Goal: Book appointment/travel/reservation

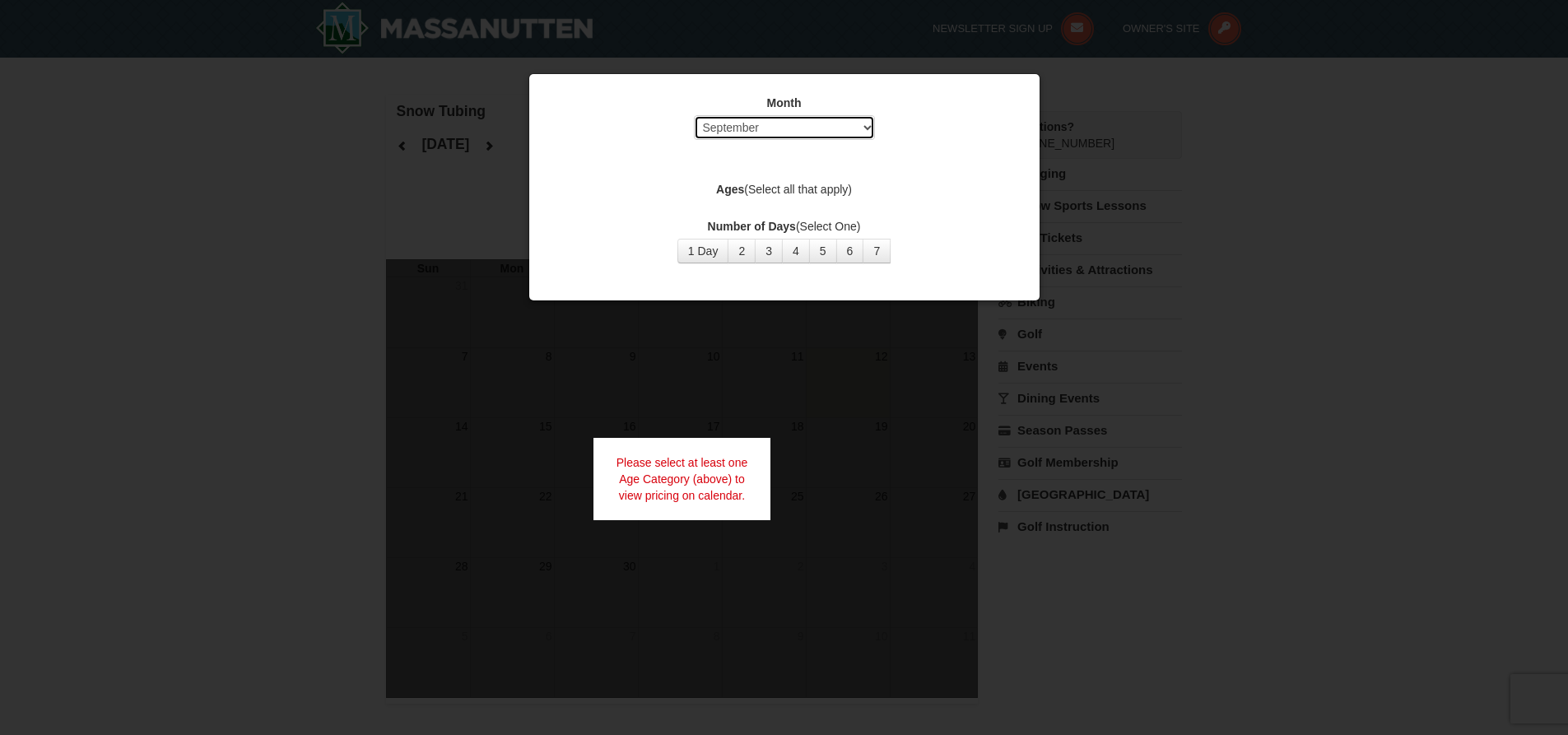
click at [791, 127] on select "Select September October November December January February March April May Jun…" at bounding box center [784, 127] width 181 height 25
select select "11"
click at [694, 115] on select "Select September October November December January February March April May Jun…" at bounding box center [784, 127] width 181 height 25
click at [707, 249] on button "1 Day" at bounding box center [703, 251] width 52 height 25
click at [713, 250] on button "1 Day" at bounding box center [703, 251] width 52 height 25
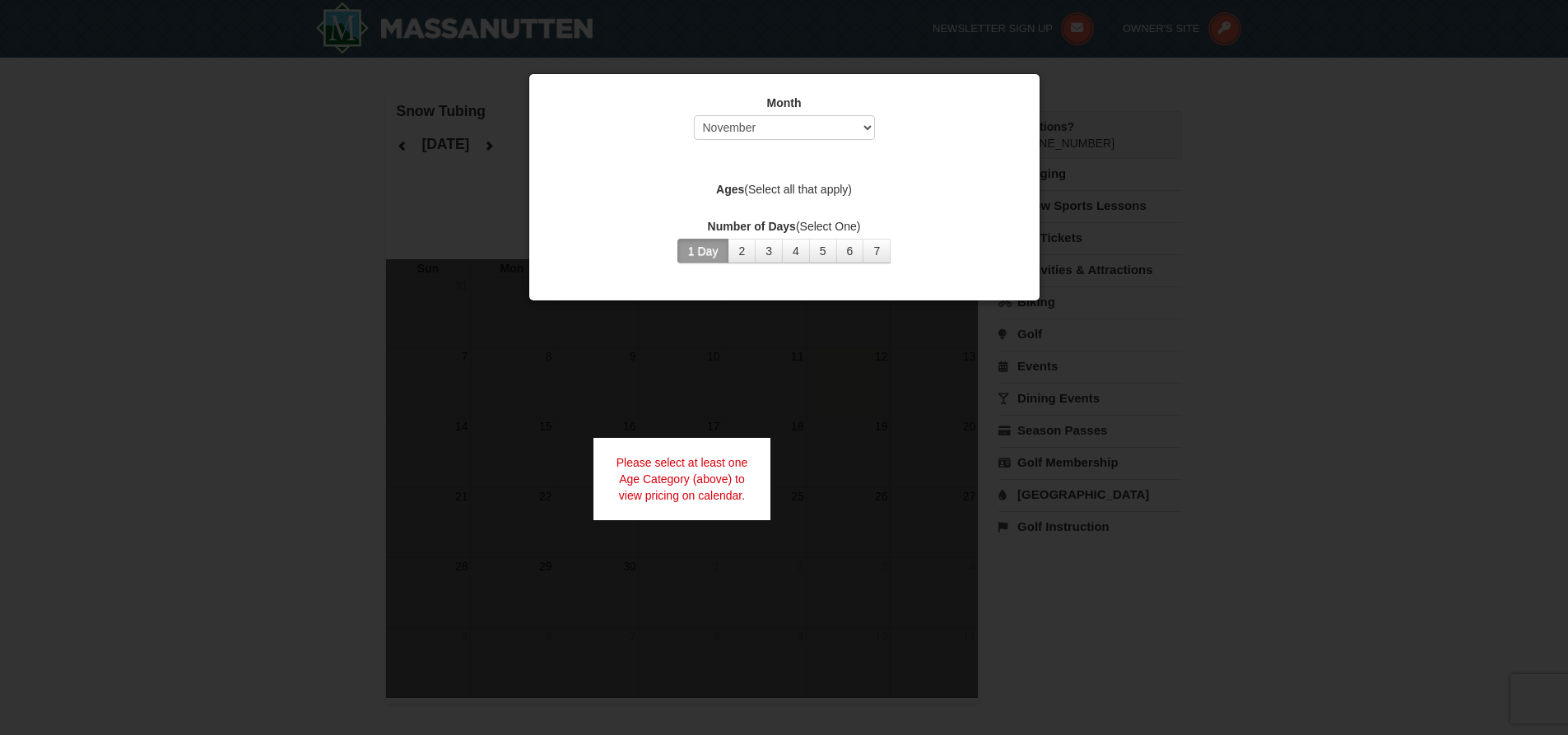
click at [723, 474] on div "Please select at least one Age Category (above) to view pricing on calendar." at bounding box center [683, 478] width 178 height 82
click at [820, 190] on label "Ages (Select all that apply)" at bounding box center [784, 189] width 469 height 16
click at [679, 416] on div at bounding box center [784, 368] width 1568 height 735
click at [745, 253] on button "2" at bounding box center [741, 251] width 28 height 25
click at [716, 254] on button "1 Day" at bounding box center [703, 251] width 52 height 25
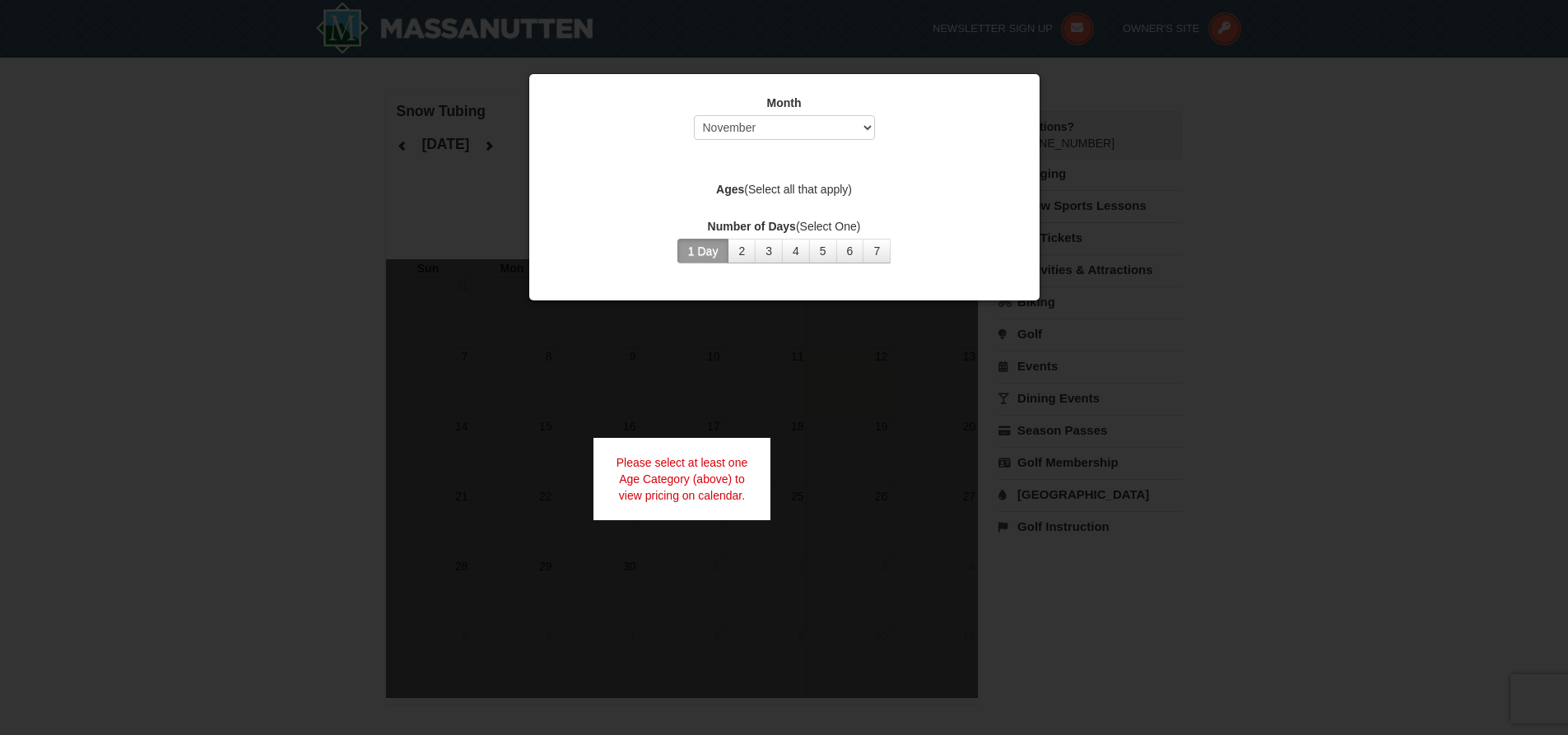
click at [706, 240] on button "1 Day" at bounding box center [703, 251] width 52 height 25
click at [853, 131] on select "Select September October November December January February March April May Jun…" at bounding box center [784, 127] width 181 height 25
click at [694, 115] on select "Select September October November December January February March April May Jun…" at bounding box center [784, 127] width 181 height 25
click at [790, 207] on div "Month Select September October November December January February March April M…" at bounding box center [784, 179] width 494 height 193
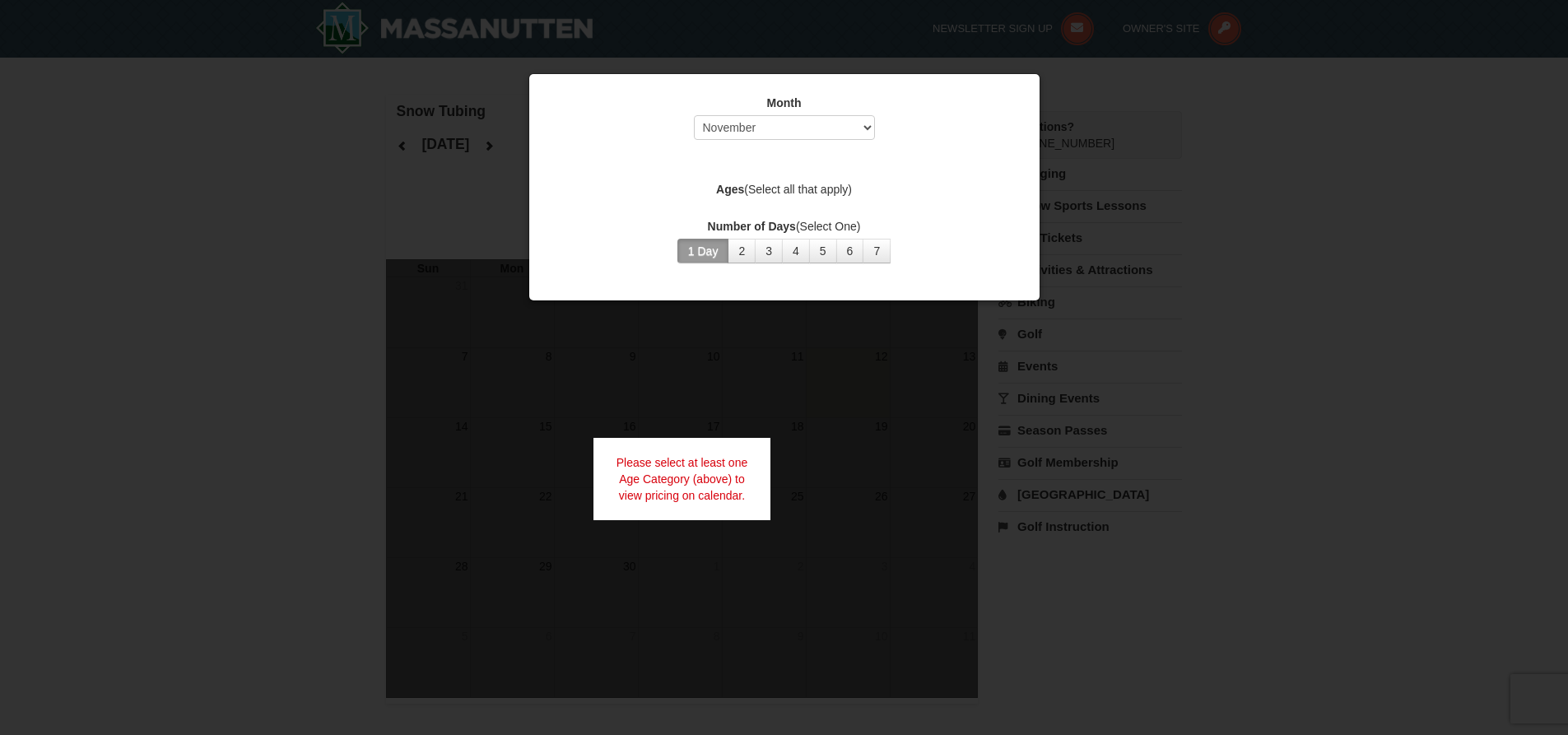
click at [802, 395] on div at bounding box center [784, 368] width 1568 height 735
click at [731, 451] on div "Please select at least one Age Category (above) to view pricing on calendar." at bounding box center [683, 478] width 178 height 82
click at [729, 454] on div "Please select at least one Age Category (above) to view pricing on calendar." at bounding box center [683, 478] width 178 height 82
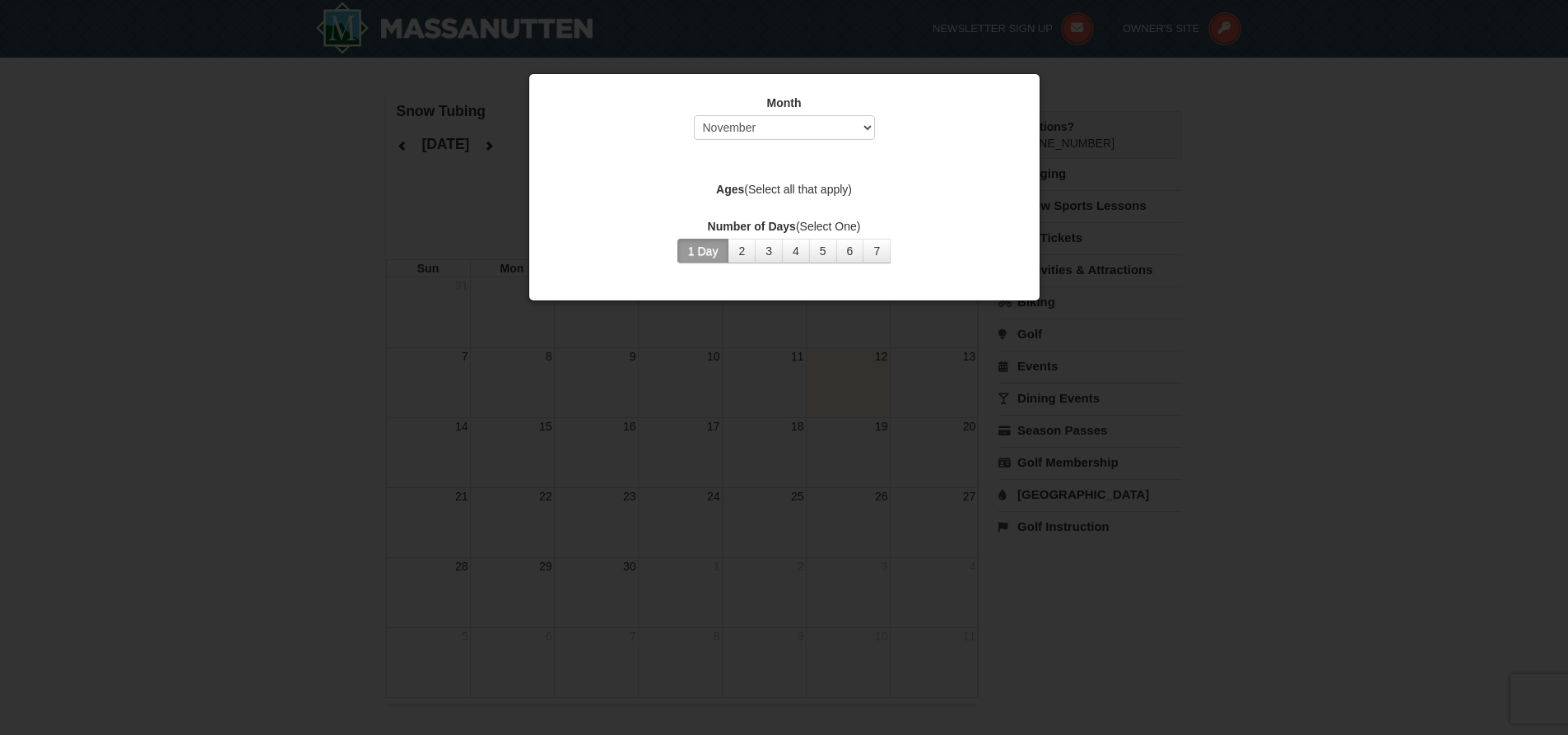
click at [407, 353] on div at bounding box center [784, 368] width 1568 height 735
click at [935, 144] on div "Month Select September October November December January February March April M…" at bounding box center [784, 121] width 469 height 53
click at [739, 342] on div at bounding box center [784, 368] width 1568 height 735
drag, startPoint x: 1395, startPoint y: 52, endPoint x: 1213, endPoint y: 111, distance: 191.3
click at [1391, 53] on div at bounding box center [784, 368] width 1568 height 735
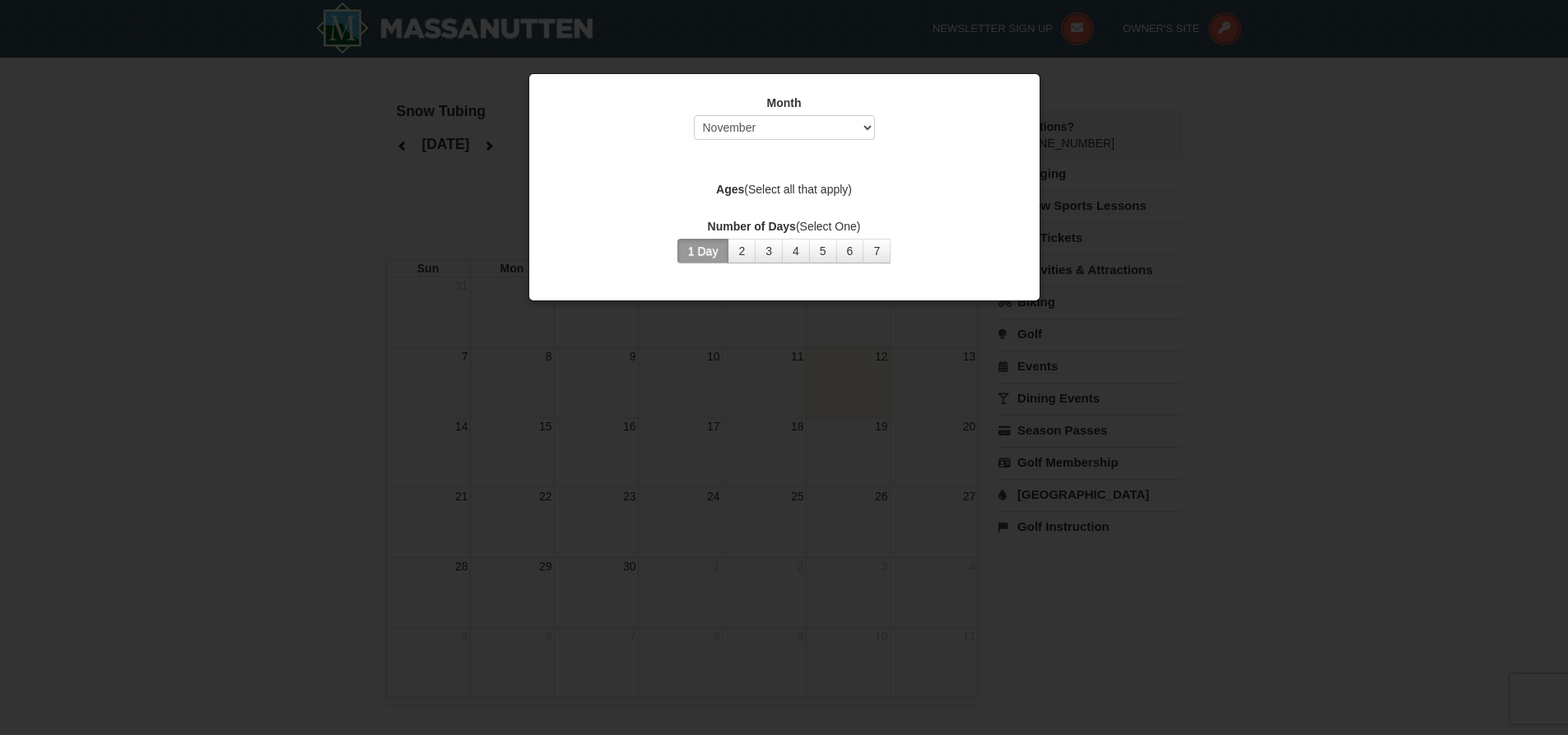
click at [683, 251] on button "1 Day" at bounding box center [703, 251] width 52 height 25
click at [687, 249] on button "1 Day" at bounding box center [703, 251] width 52 height 25
